Goal: Information Seeking & Learning: Check status

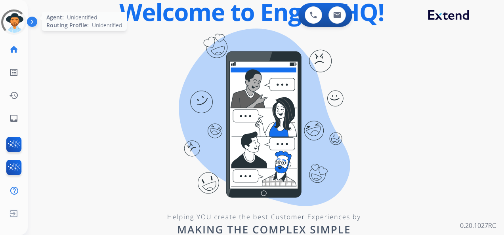
click at [12, 21] on div at bounding box center [14, 22] width 29 height 29
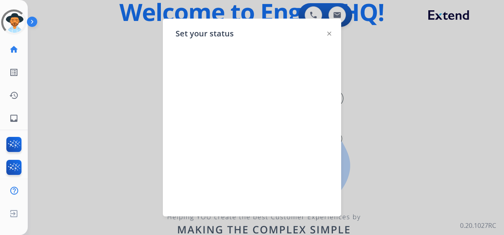
click at [396, 101] on div at bounding box center [252, 117] width 504 height 235
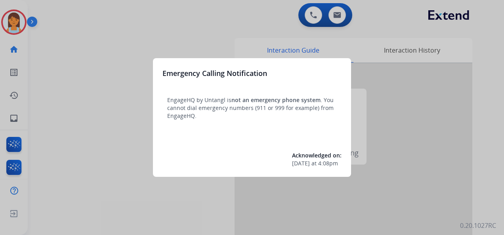
click at [16, 21] on div at bounding box center [252, 117] width 504 height 235
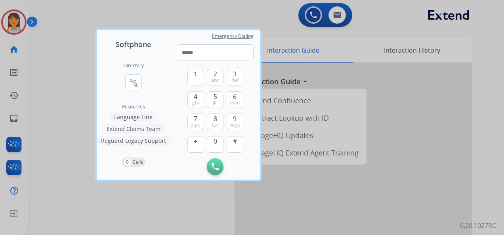
drag, startPoint x: 110, startPoint y: 17, endPoint x: 76, endPoint y: 11, distance: 34.1
click at [109, 17] on div at bounding box center [252, 117] width 504 height 235
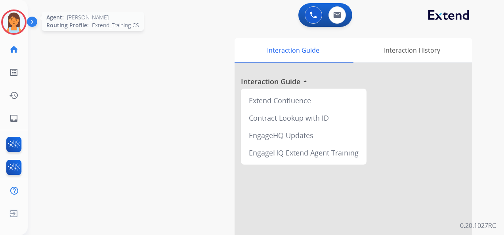
click at [22, 21] on img at bounding box center [14, 22] width 22 height 22
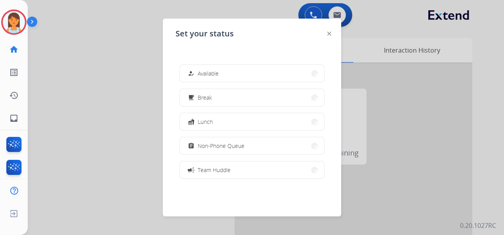
scroll to position [125, 0]
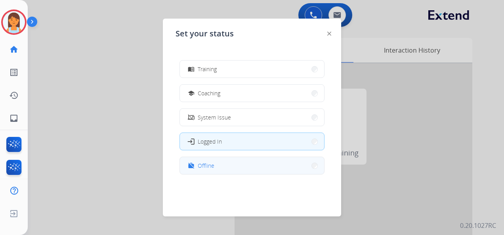
click at [220, 170] on button "work_off Offline" at bounding box center [252, 165] width 144 height 17
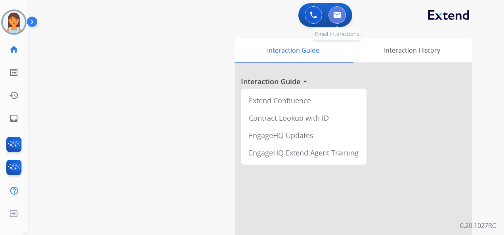
click at [338, 15] on img at bounding box center [337, 15] width 8 height 6
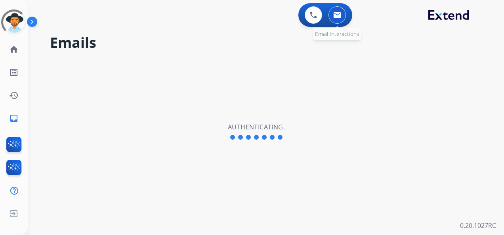
click at [342, 16] on button at bounding box center [336, 14] width 17 height 17
click at [312, 13] on img at bounding box center [313, 14] width 7 height 7
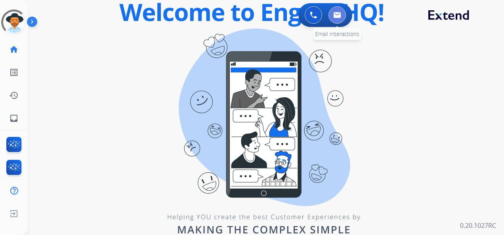
click at [331, 13] on button at bounding box center [336, 14] width 17 height 17
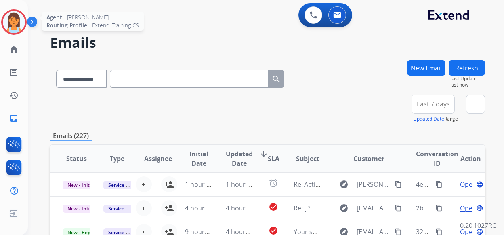
click at [13, 25] on img at bounding box center [14, 22] width 22 height 22
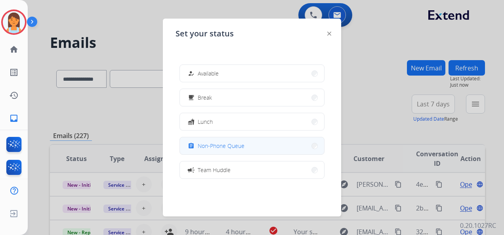
scroll to position [125, 0]
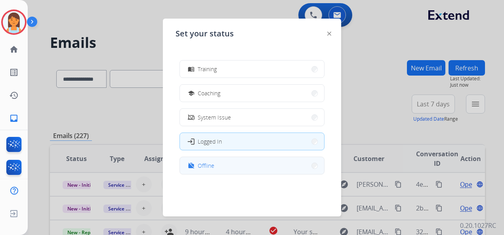
click at [239, 165] on button "work_off Offline" at bounding box center [252, 165] width 144 height 17
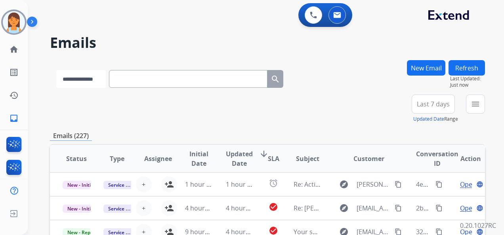
click at [106, 79] on select "**********" at bounding box center [80, 79] width 49 height 18
select select "**********"
click at [56, 70] on select "**********" at bounding box center [80, 79] width 49 height 18
click at [153, 78] on input "text" at bounding box center [189, 79] width 158 height 18
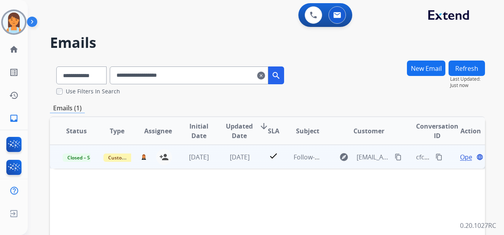
click at [460, 156] on span "Open" at bounding box center [468, 157] width 16 height 10
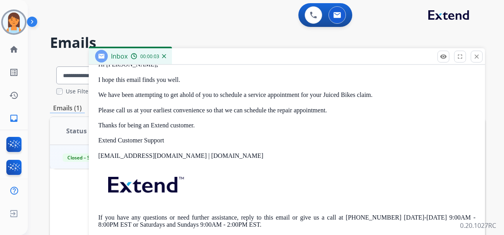
scroll to position [0, 0]
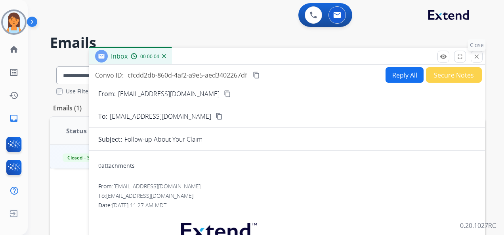
click at [474, 57] on mat-icon "close" at bounding box center [476, 56] width 7 height 7
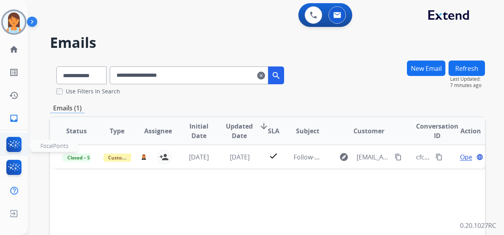
click at [15, 141] on img at bounding box center [14, 146] width 19 height 18
